Goal: Transaction & Acquisition: Obtain resource

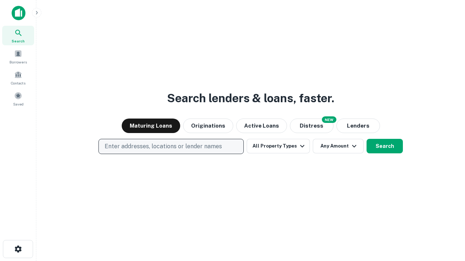
click at [171, 147] on p "Enter addresses, locations or lender names" at bounding box center [163, 146] width 117 height 9
type input "**********"
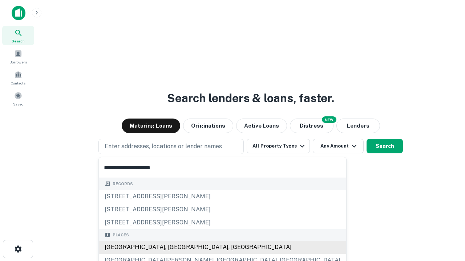
click at [174, 248] on div "[GEOGRAPHIC_DATA], [GEOGRAPHIC_DATA], [GEOGRAPHIC_DATA]" at bounding box center [222, 247] width 247 height 13
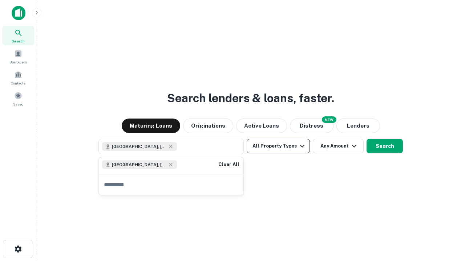
click at [278, 146] on button "All Property Types" at bounding box center [277, 146] width 63 height 15
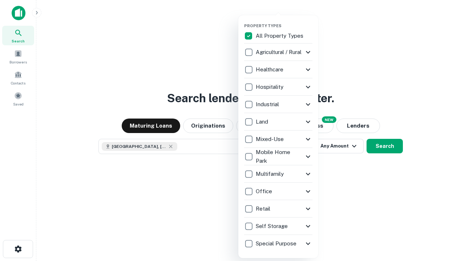
click at [284, 21] on button "button" at bounding box center [284, 21] width 80 height 0
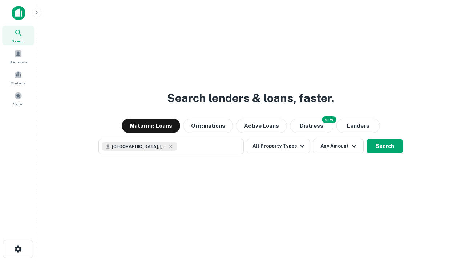
scroll to position [12, 0]
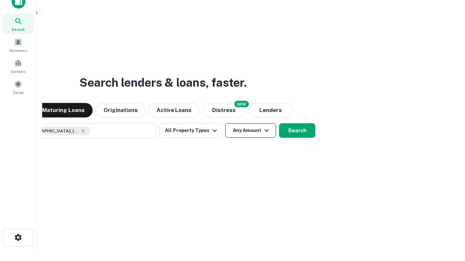
click at [225, 123] on button "Any Amount" at bounding box center [250, 130] width 51 height 15
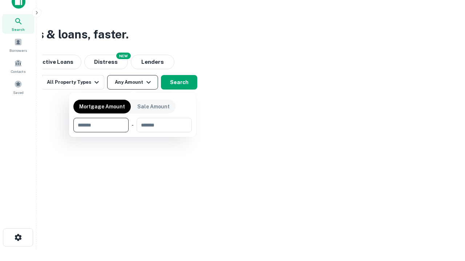
type input "*******"
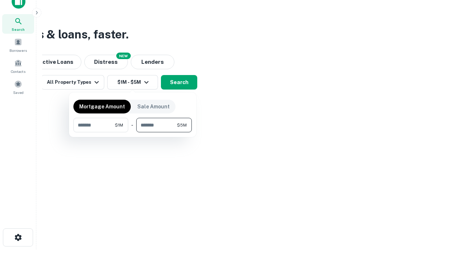
type input "*******"
click at [133, 133] on button "button" at bounding box center [132, 133] width 118 height 0
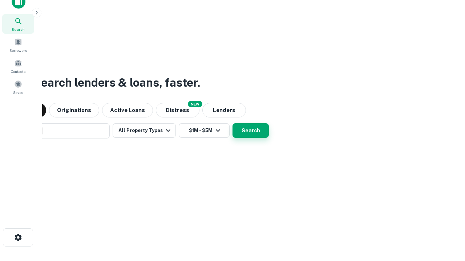
click at [232, 123] on button "Search" at bounding box center [250, 130] width 36 height 15
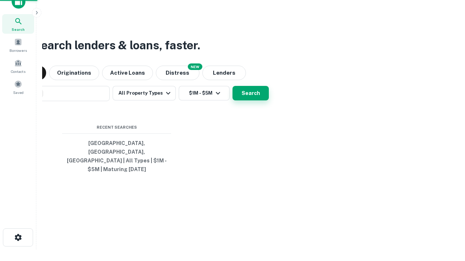
scroll to position [24, 205]
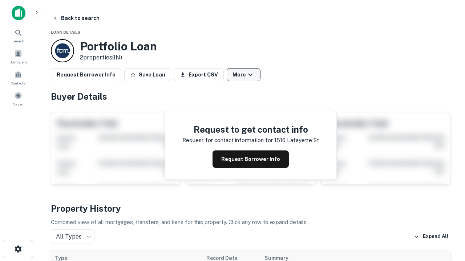
click at [243, 75] on button "More" at bounding box center [244, 74] width 34 height 13
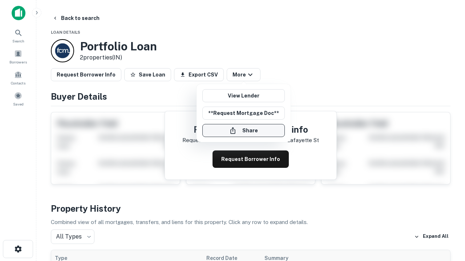
click at [243, 131] on button "Share" at bounding box center [243, 130] width 82 height 13
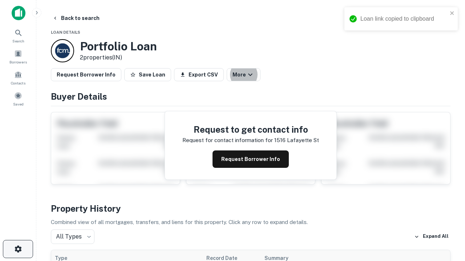
click at [18, 249] on icon "button" at bounding box center [18, 249] width 9 height 9
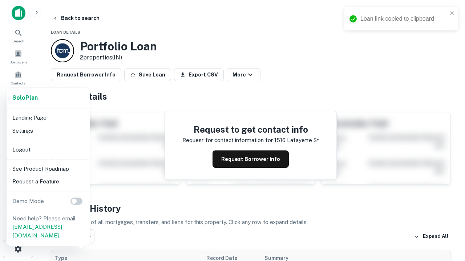
click at [48, 150] on li "Logout" at bounding box center [48, 149] width 78 height 13
